Goal: Task Accomplishment & Management: Use online tool/utility

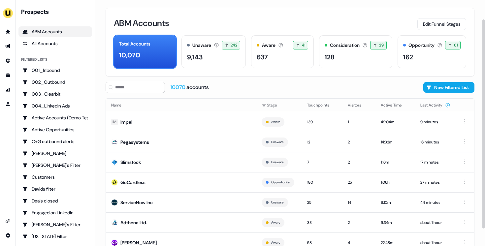
scroll to position [22, 0]
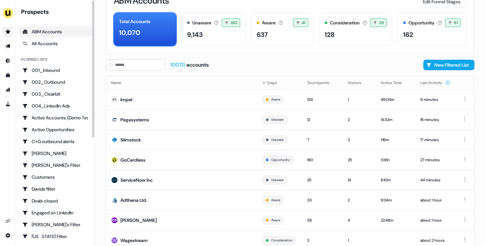
click at [4, 28] on link "Go to prospects" at bounding box center [8, 31] width 11 height 11
click at [4, 45] on link "Go to outbound experience" at bounding box center [8, 46] width 11 height 11
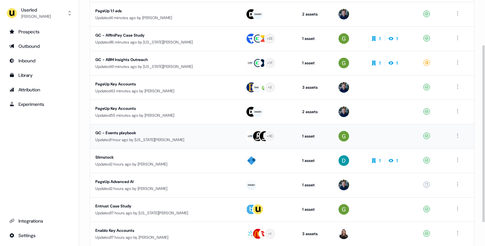
scroll to position [63, 0]
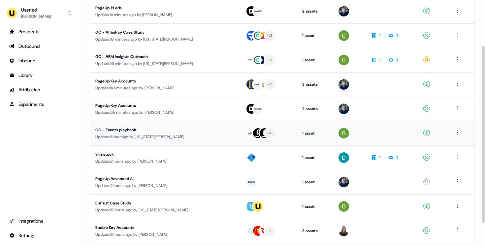
click at [143, 156] on div "Slimstock" at bounding box center [155, 154] width 121 height 7
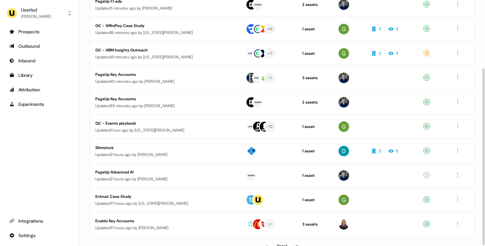
scroll to position [95, 0]
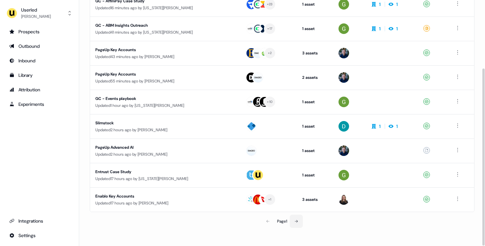
click at [296, 217] on button at bounding box center [296, 221] width 13 height 13
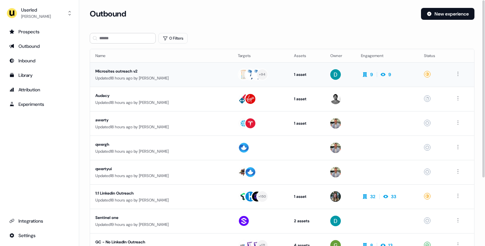
click at [205, 73] on div "Microsites outreach v2" at bounding box center [155, 71] width 121 height 7
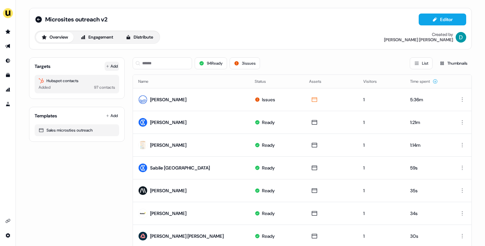
click at [114, 63] on button "Add" at bounding box center [112, 66] width 15 height 9
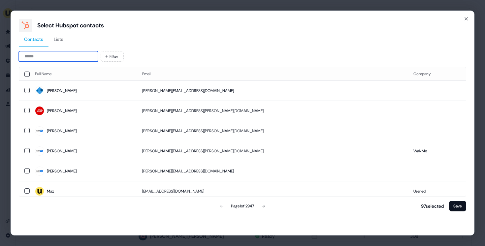
click at [65, 57] on input at bounding box center [58, 56] width 79 height 11
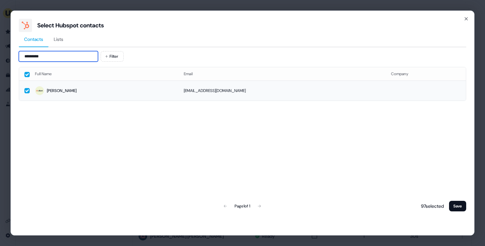
type input "*********"
click at [81, 83] on td "[PERSON_NAME]" at bounding box center [104, 90] width 149 height 20
click at [463, 18] on icon "button" at bounding box center [465, 18] width 5 height 5
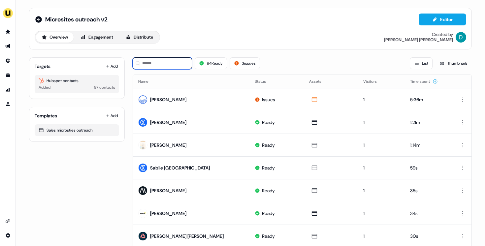
click at [142, 65] on input at bounding box center [162, 63] width 59 height 12
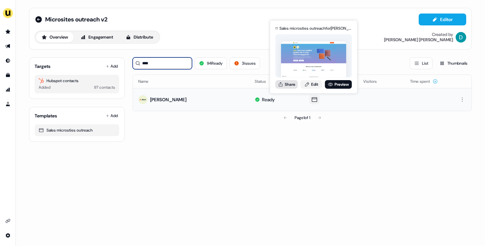
type input "****"
click at [292, 83] on button "Share" at bounding box center [286, 84] width 22 height 9
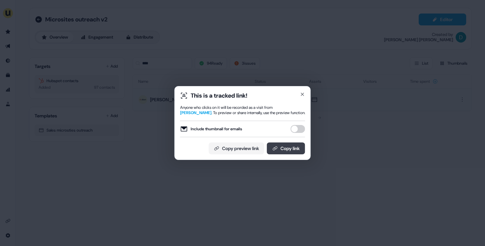
click at [285, 150] on button "Copy link" at bounding box center [286, 148] width 38 height 12
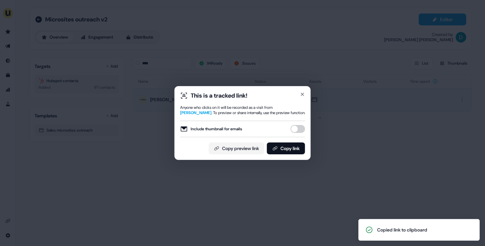
click at [299, 93] on div "This is a tracked link!" at bounding box center [242, 96] width 125 height 8
click at [300, 93] on icon "button" at bounding box center [302, 94] width 5 height 5
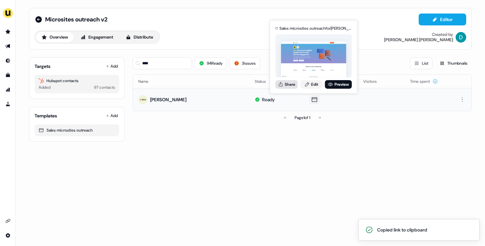
click at [286, 83] on button "Share" at bounding box center [286, 84] width 22 height 9
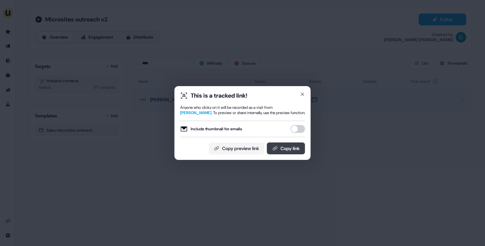
click at [288, 153] on button "Copy link" at bounding box center [286, 148] width 38 height 12
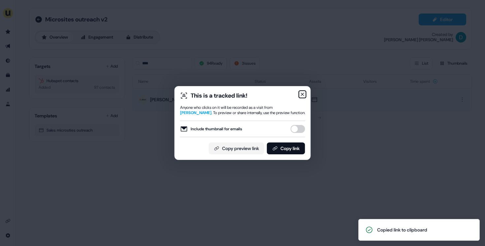
click at [302, 92] on icon "button" at bounding box center [302, 94] width 5 height 5
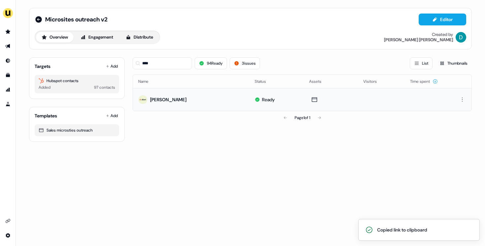
click at [43, 21] on div "Microsites outreach v2" at bounding box center [71, 19] width 73 height 8
click at [40, 19] on icon at bounding box center [39, 19] width 8 height 8
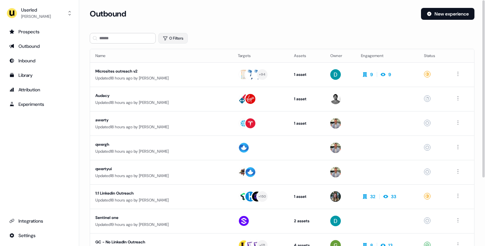
click at [183, 35] on button "0 Filters" at bounding box center [172, 38] width 29 height 11
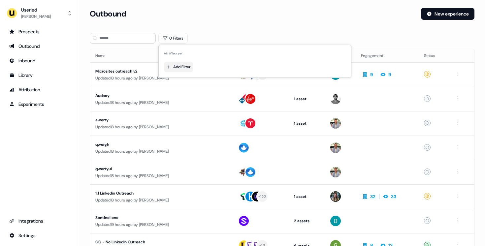
click at [185, 64] on html "For the best experience switch devices to a bigger screen. Go to [DOMAIN_NAME] …" at bounding box center [242, 123] width 485 height 246
click at [186, 91] on span "Owner" at bounding box center [180, 90] width 12 height 5
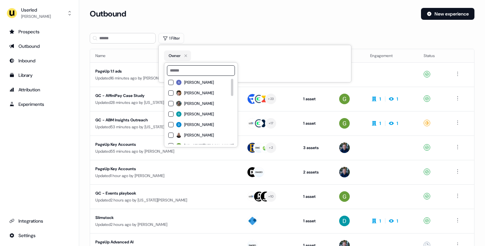
click at [186, 111] on span "[PERSON_NAME]" at bounding box center [199, 113] width 30 height 5
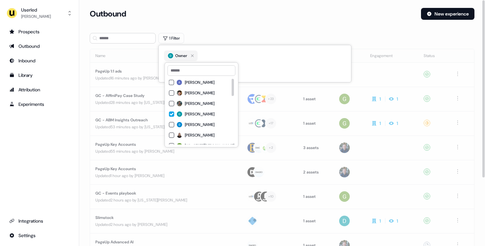
click at [210, 24] on div "Outbound New experience" at bounding box center [282, 18] width 384 height 20
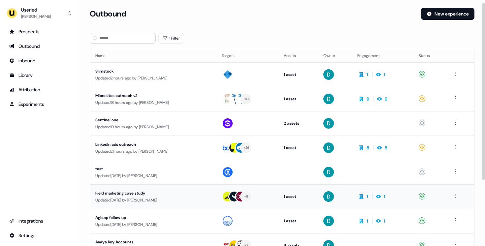
scroll to position [5, 0]
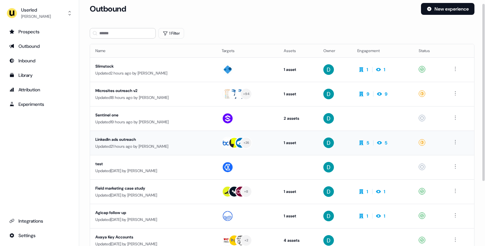
click at [174, 146] on div "Updated 21 hours ago by [PERSON_NAME]" at bounding box center [153, 146] width 116 height 7
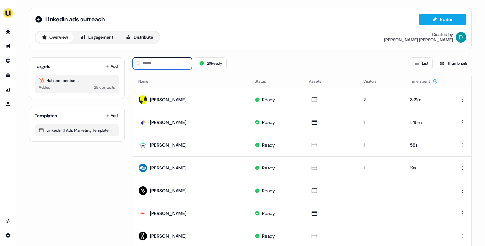
click at [171, 60] on input at bounding box center [162, 63] width 59 height 12
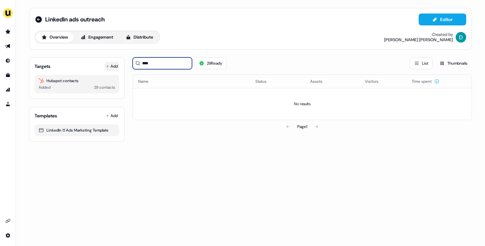
type input "****"
click at [110, 70] on button "Add" at bounding box center [112, 66] width 15 height 9
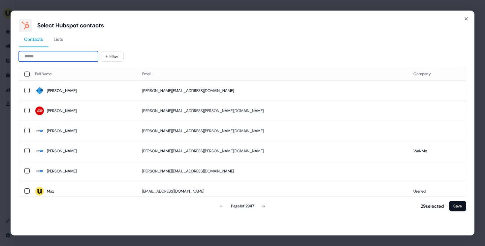
click at [64, 54] on input at bounding box center [58, 56] width 79 height 11
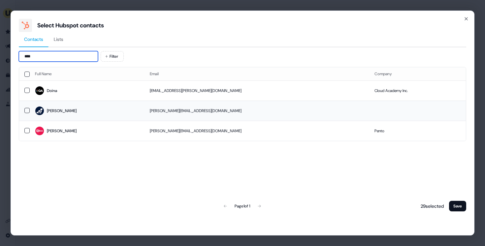
type input "****"
click at [102, 104] on td "[PERSON_NAME]" at bounding box center [87, 111] width 115 height 20
click at [451, 203] on button "Save" at bounding box center [457, 206] width 17 height 11
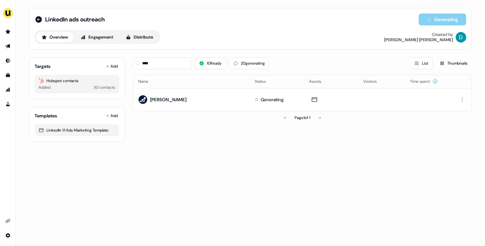
click at [451, 203] on div "LinkedIn ads outreach Generating Overview Engagement Distribute Created by [PER…" at bounding box center [250, 123] width 469 height 246
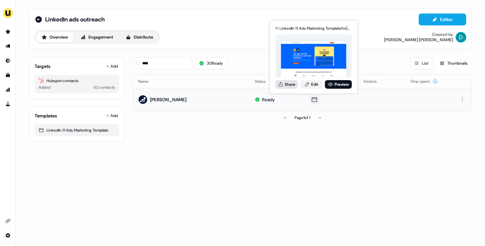
click at [283, 81] on button "Share" at bounding box center [286, 84] width 22 height 9
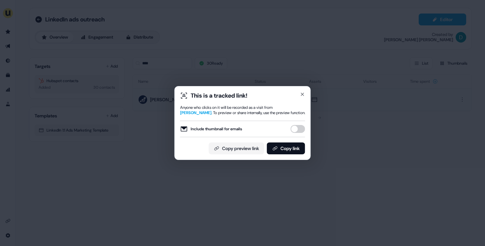
click at [295, 130] on button "Include thumbnail for emails" at bounding box center [297, 129] width 15 height 8
click at [296, 144] on button "Copy link" at bounding box center [286, 148] width 38 height 12
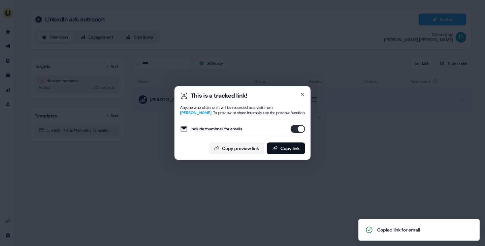
drag, startPoint x: 62, startPoint y: 76, endPoint x: 60, endPoint y: 71, distance: 5.5
click at [62, 76] on div "This is a tracked link! Anyone who clicks on it will be recorded as a visit fro…" at bounding box center [242, 123] width 485 height 246
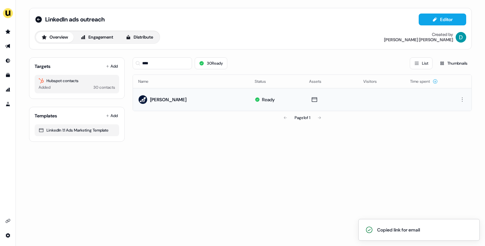
click at [35, 14] on div "LinkedIn ads outreach Editor" at bounding box center [250, 20] width 431 height 12
click at [39, 19] on icon at bounding box center [39, 19] width 8 height 8
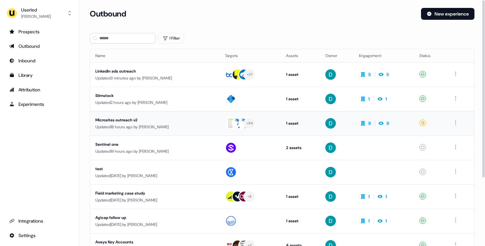
click at [158, 114] on td "Microsites outreach v2 Updated 18 hours ago by [PERSON_NAME]" at bounding box center [155, 123] width 130 height 24
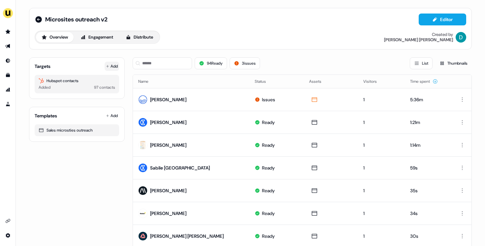
click at [113, 66] on button "Add" at bounding box center [112, 66] width 15 height 9
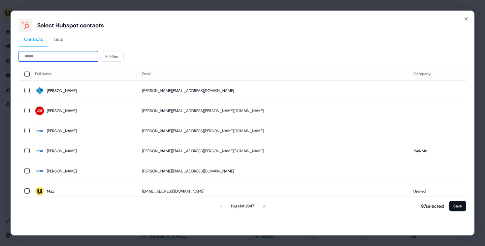
click at [42, 60] on input at bounding box center [58, 56] width 79 height 11
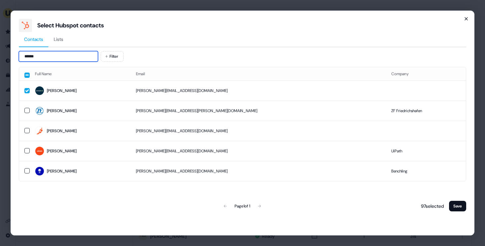
type input "******"
click at [466, 19] on icon "button" at bounding box center [465, 18] width 5 height 5
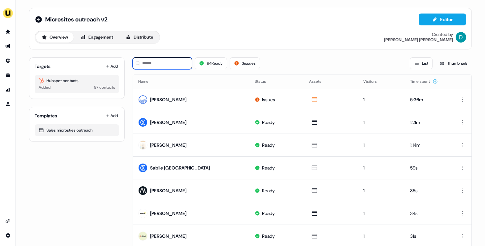
click at [180, 68] on input at bounding box center [162, 63] width 59 height 12
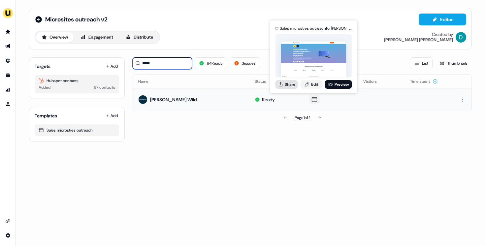
type input "*****"
click at [291, 82] on button "Share" at bounding box center [286, 84] width 22 height 9
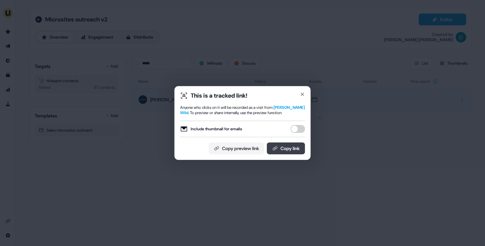
click at [300, 147] on button "Copy link" at bounding box center [286, 148] width 38 height 12
